Goal: Navigation & Orientation: Find specific page/section

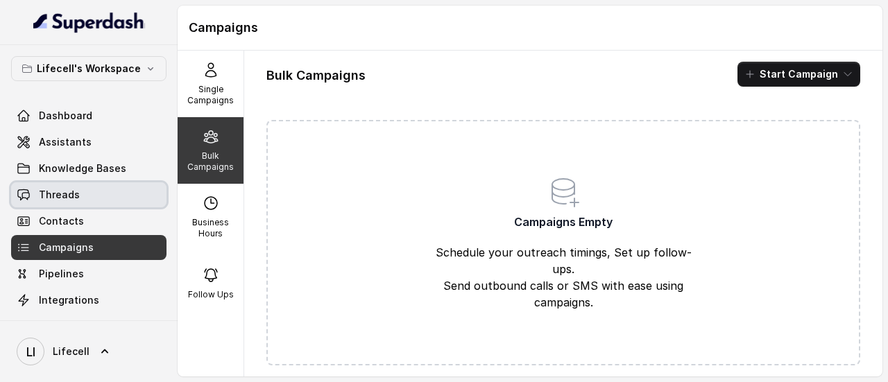
click at [79, 191] on link "Threads" at bounding box center [88, 194] width 155 height 25
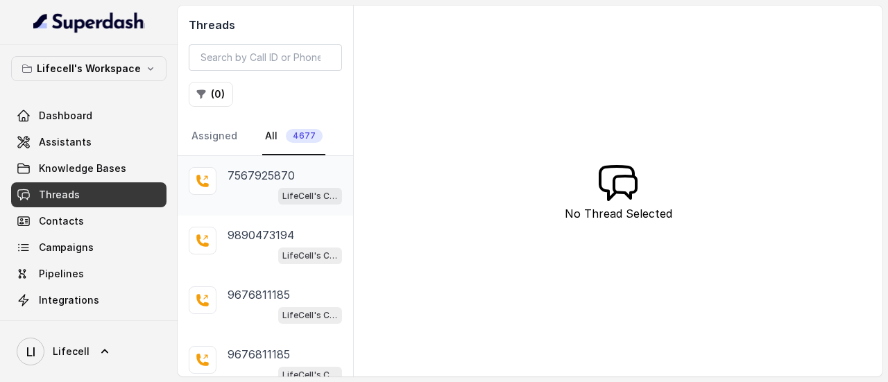
click at [277, 179] on p "7567925870" at bounding box center [260, 175] width 67 height 17
